Goal: Task Accomplishment & Management: Complete application form

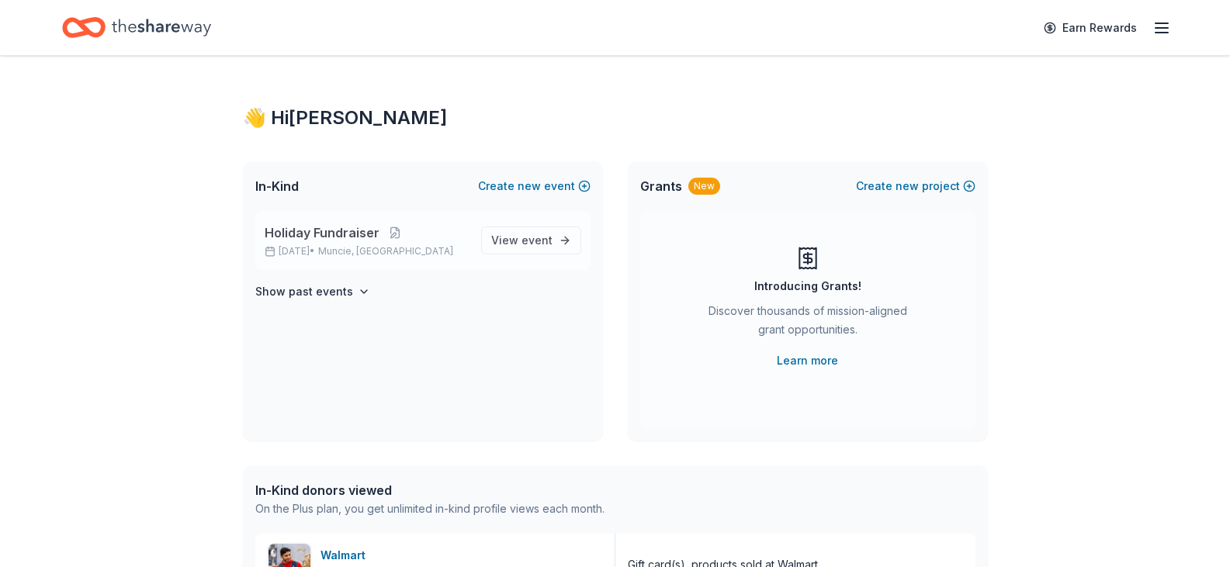
click at [421, 245] on p "Dec 15, 2025 • Muncie, IN" at bounding box center [367, 251] width 204 height 12
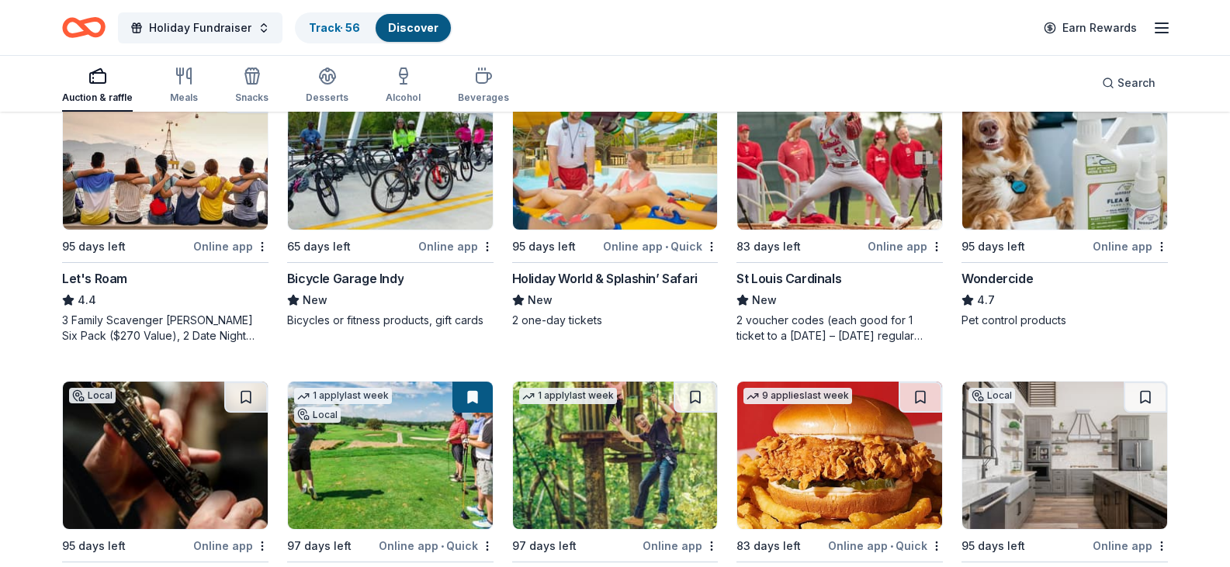
scroll to position [776, 0]
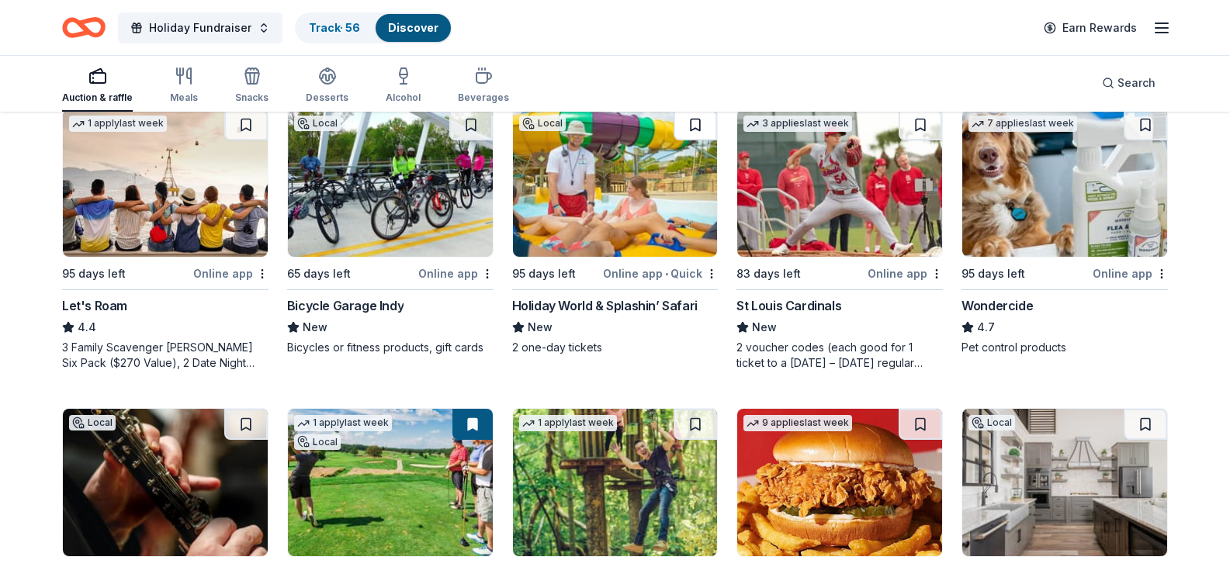
click at [695, 140] on button at bounding box center [695, 124] width 43 height 31
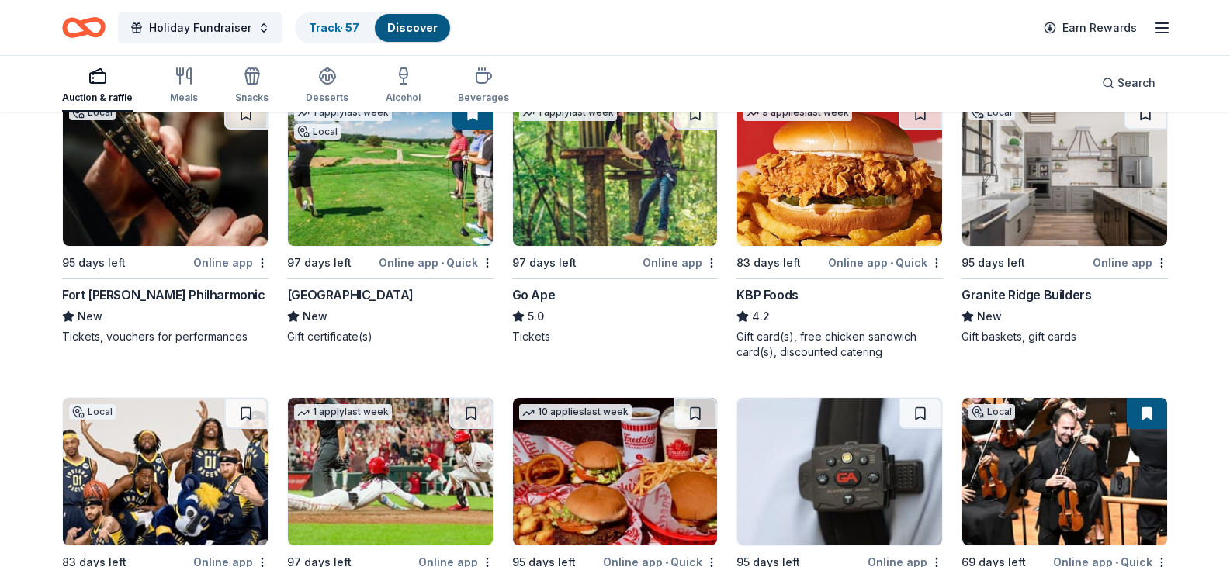
scroll to position [1164, 0]
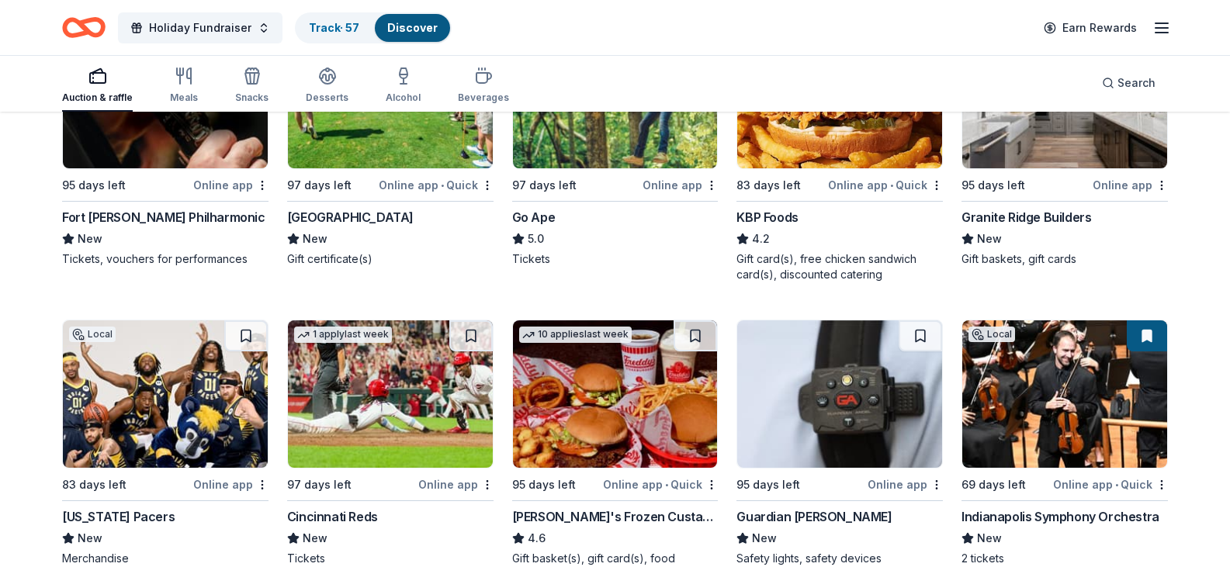
click at [243, 52] on button at bounding box center [245, 36] width 43 height 31
click at [196, 168] on img at bounding box center [165, 94] width 205 height 147
click at [1062, 168] on img at bounding box center [1064, 94] width 205 height 147
click at [1141, 52] on button at bounding box center [1145, 36] width 43 height 31
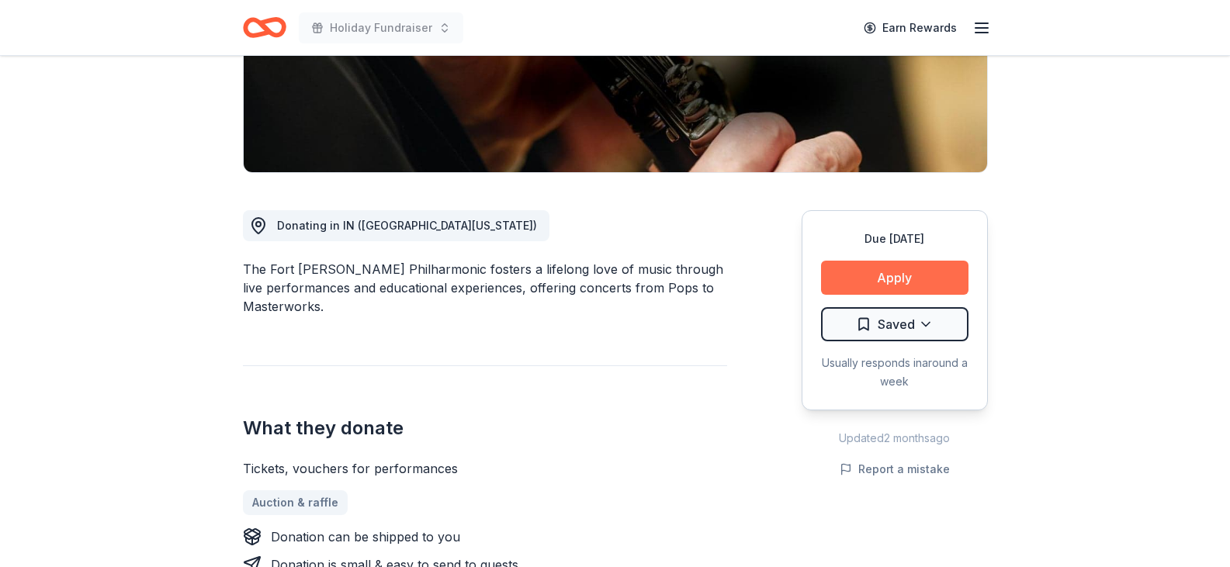
scroll to position [388, 0]
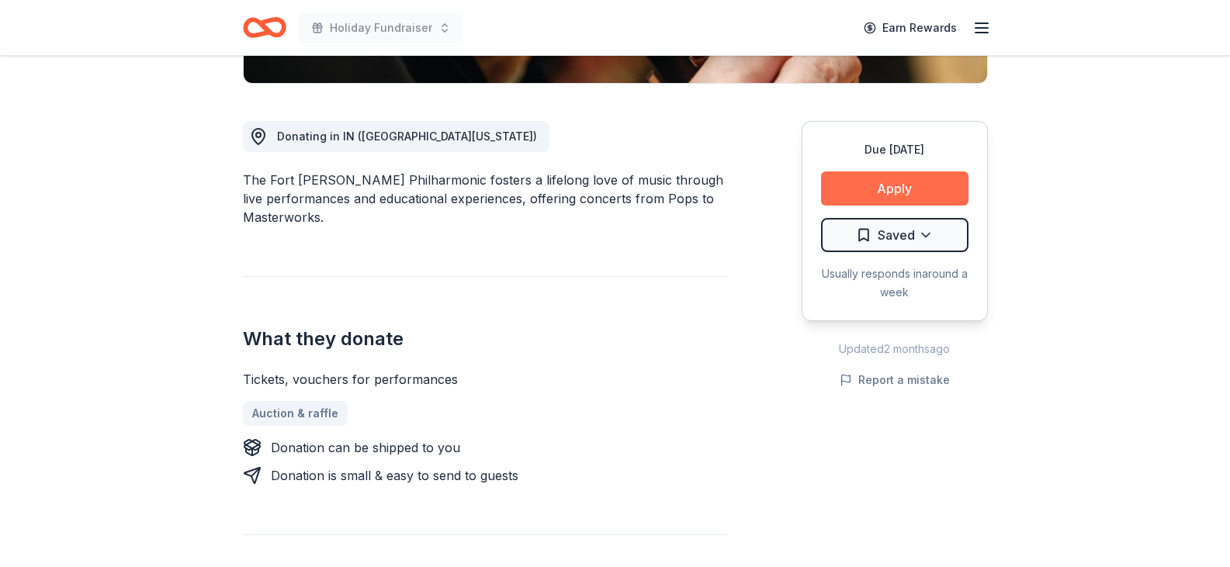
click at [896, 182] on button "Apply" at bounding box center [894, 189] width 147 height 34
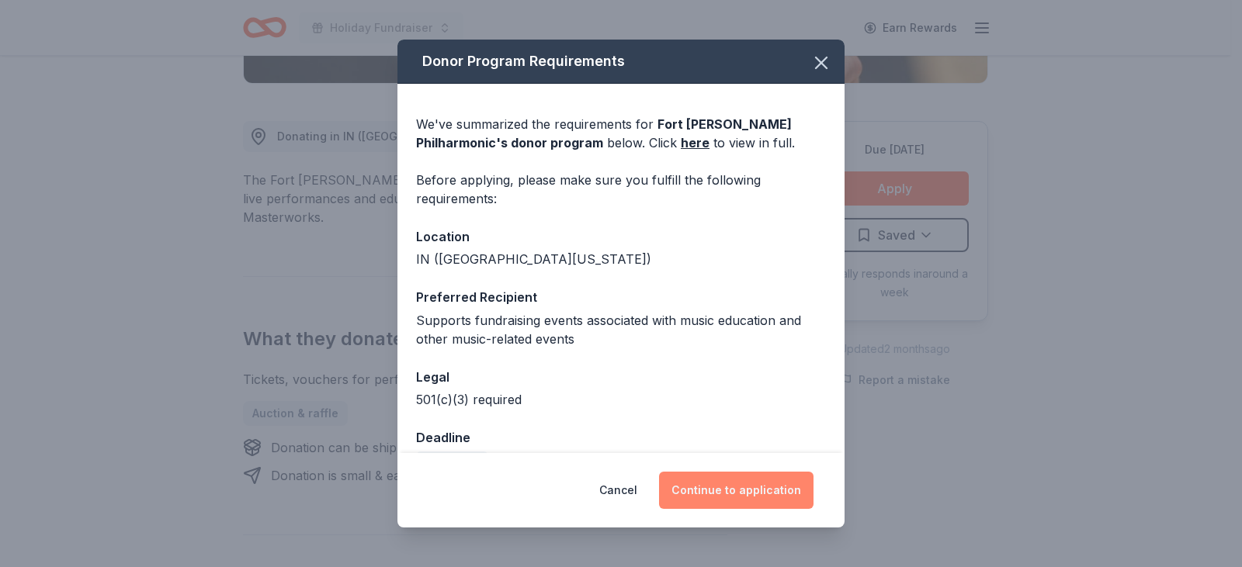
click at [744, 491] on button "Continue to application" at bounding box center [736, 490] width 154 height 37
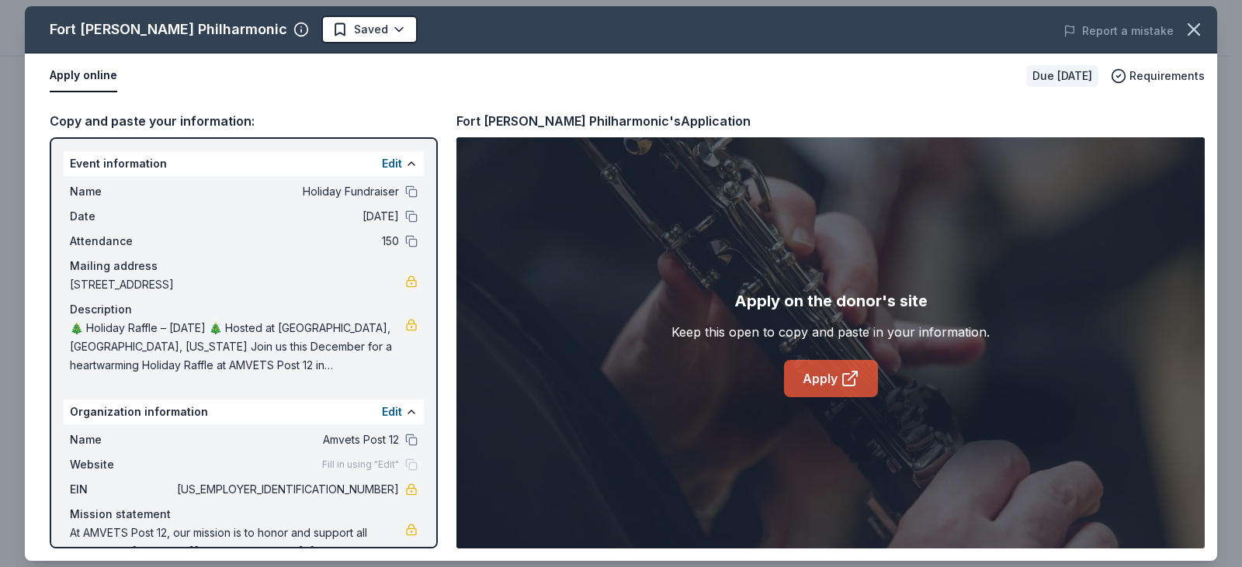
click at [833, 382] on link "Apply" at bounding box center [831, 378] width 94 height 37
click at [1196, 33] on icon "button" at bounding box center [1193, 29] width 11 height 11
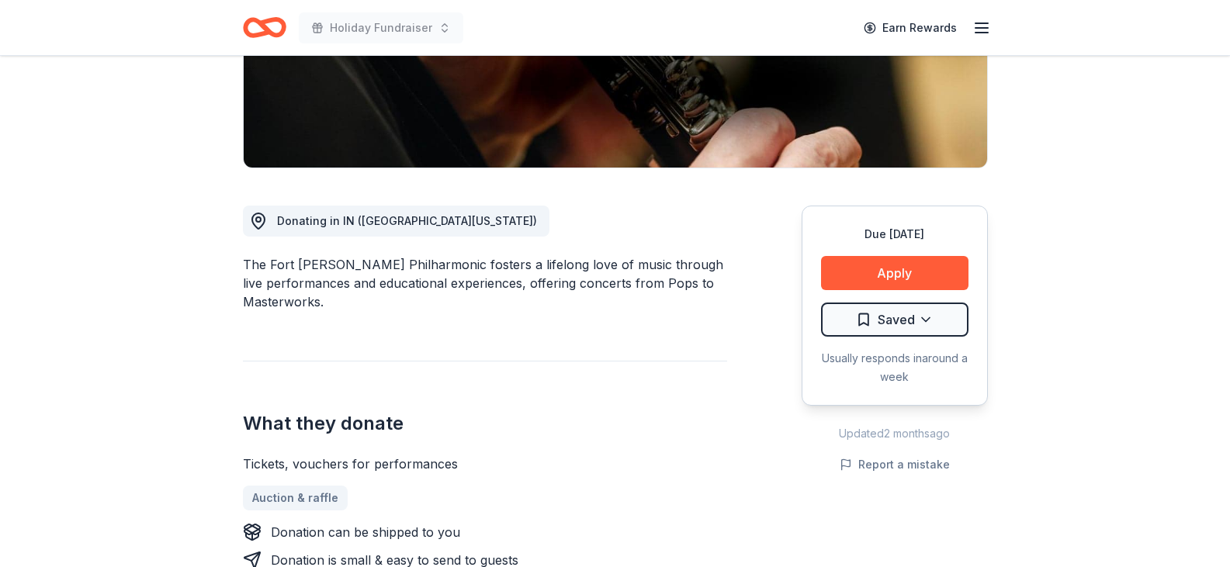
scroll to position [78, 0]
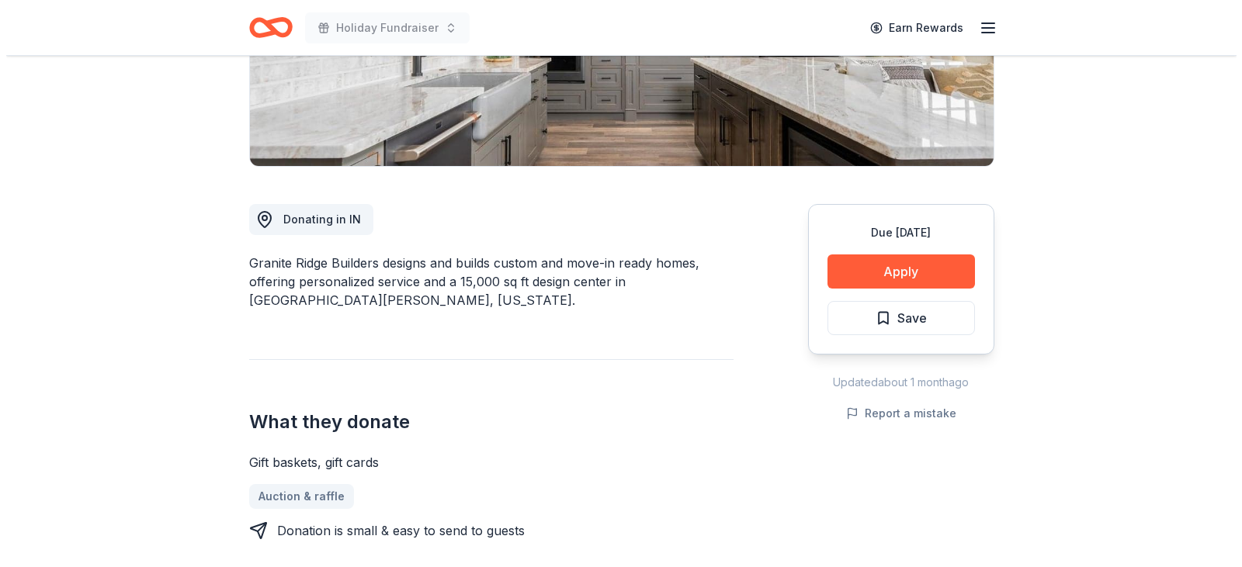
scroll to position [310, 0]
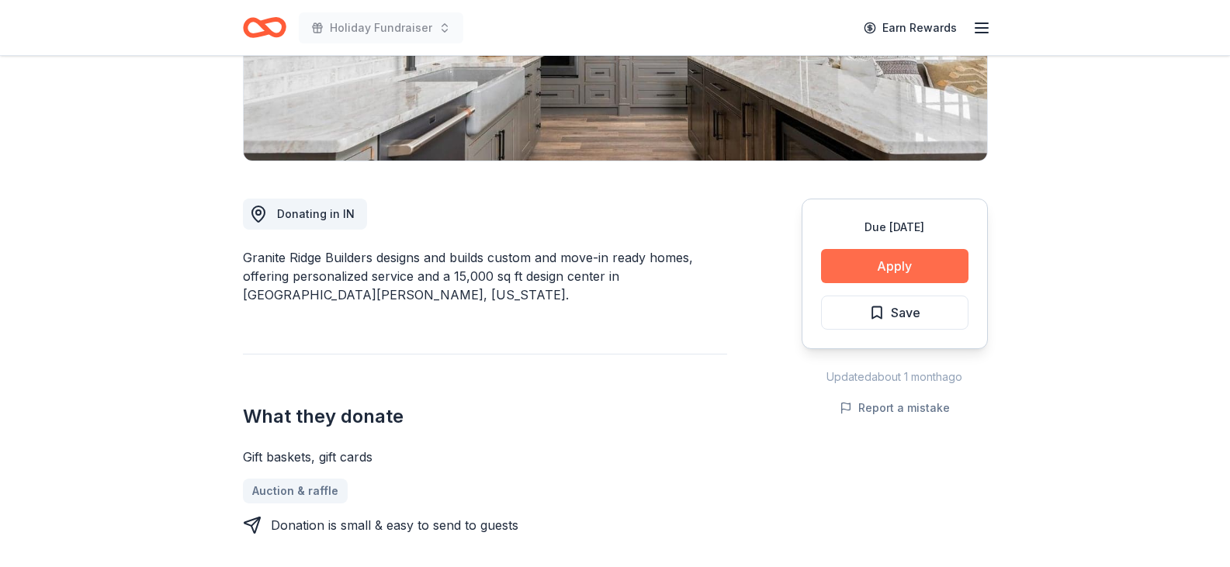
click at [896, 266] on button "Apply" at bounding box center [894, 266] width 147 height 34
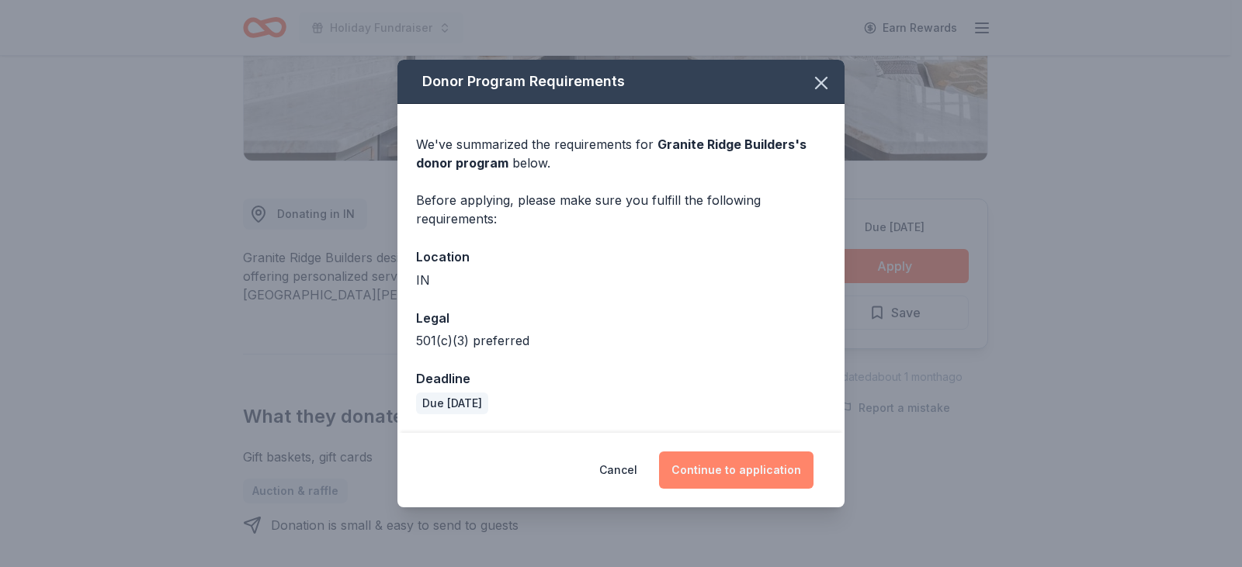
click at [737, 469] on button "Continue to application" at bounding box center [736, 470] width 154 height 37
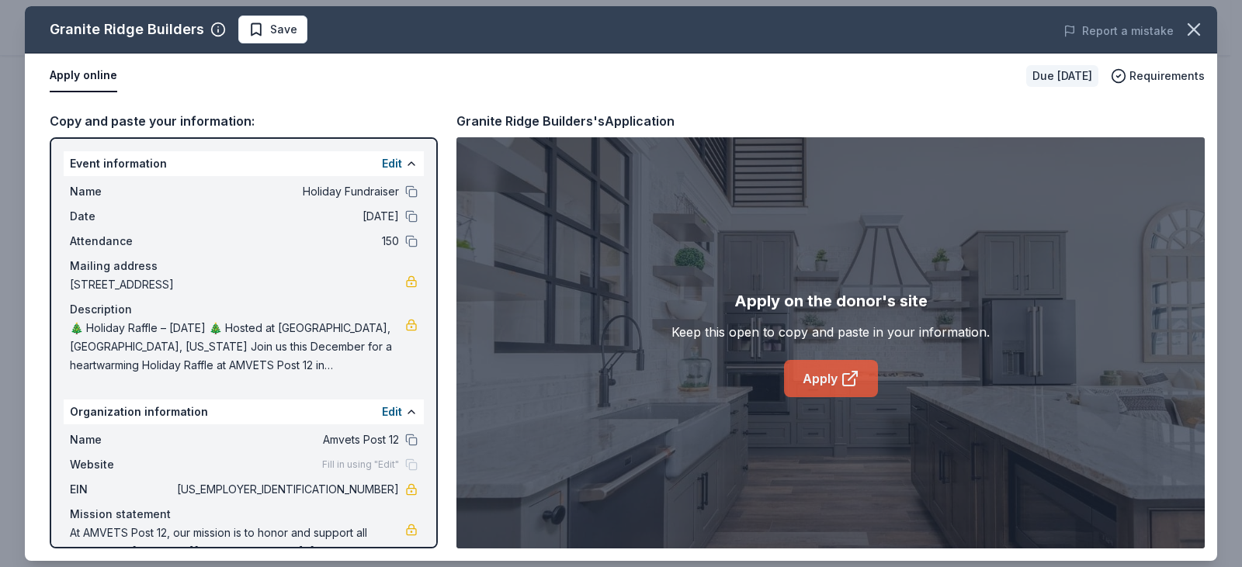
click at [841, 378] on icon at bounding box center [850, 378] width 19 height 19
